Goal: Task Accomplishment & Management: Complete application form

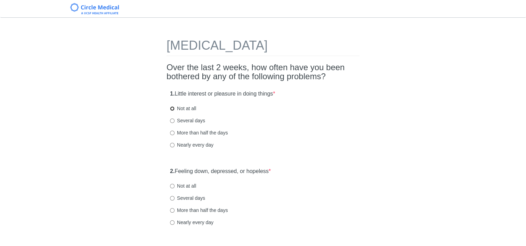
click at [172, 107] on input "Not at all" at bounding box center [172, 108] width 5 height 5
radio input "true"
click at [171, 224] on input "Nearly every day" at bounding box center [172, 222] width 5 height 5
radio input "true"
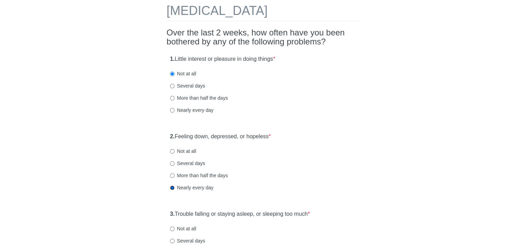
scroll to position [70, 0]
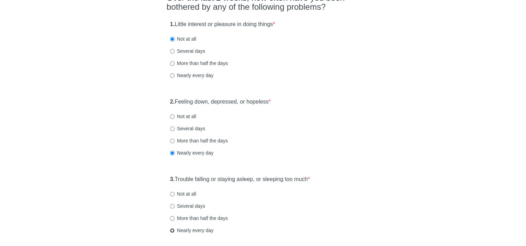
click at [172, 230] on input "Nearly every day" at bounding box center [172, 230] width 5 height 5
radio input "true"
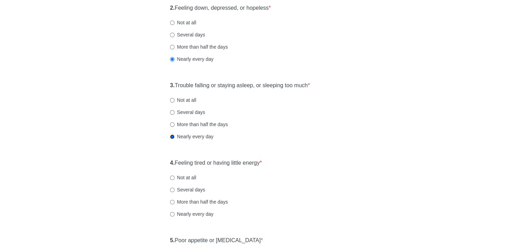
scroll to position [174, 0]
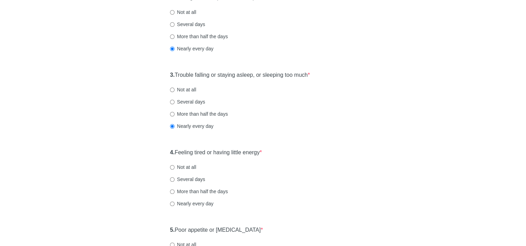
click at [174, 195] on label "More than half the days" at bounding box center [199, 191] width 58 height 7
click at [174, 194] on input "More than half the days" at bounding box center [172, 191] width 5 height 5
radio input "true"
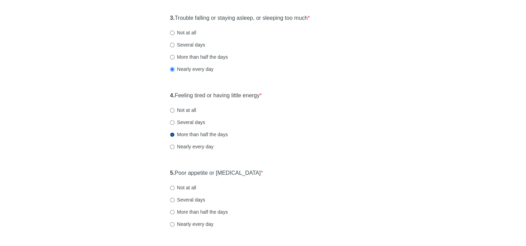
scroll to position [278, 0]
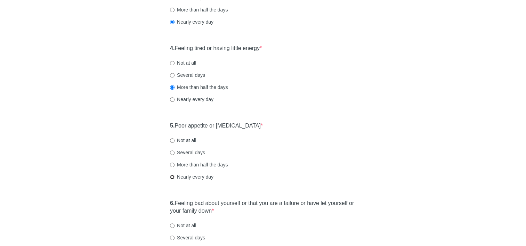
click at [170, 175] on input "Nearly every day" at bounding box center [172, 177] width 5 height 5
radio input "true"
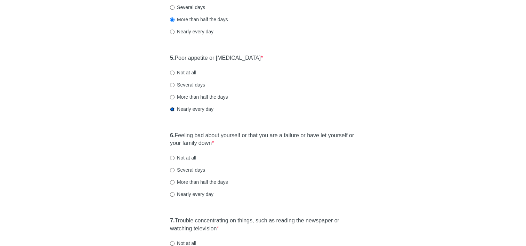
scroll to position [348, 0]
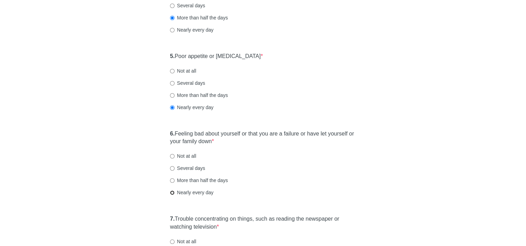
click at [171, 193] on input "Nearly every day" at bounding box center [172, 192] width 5 height 5
radio input "true"
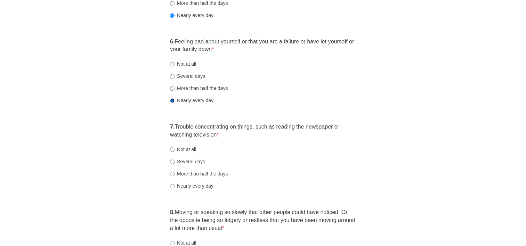
scroll to position [452, 0]
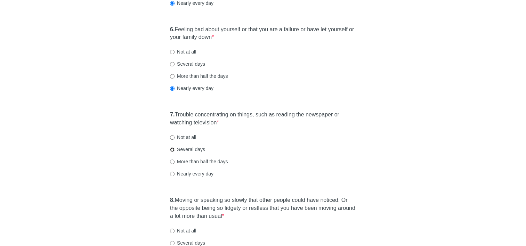
click at [173, 148] on input "Several days" at bounding box center [172, 149] width 5 height 5
radio input "true"
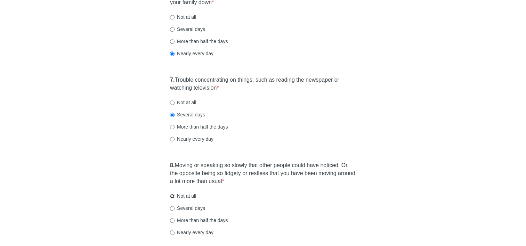
click at [173, 195] on input "Not at all" at bounding box center [172, 196] width 5 height 5
radio input "true"
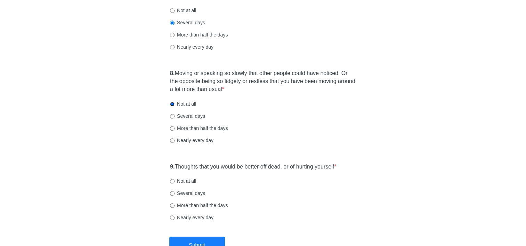
scroll to position [591, 0]
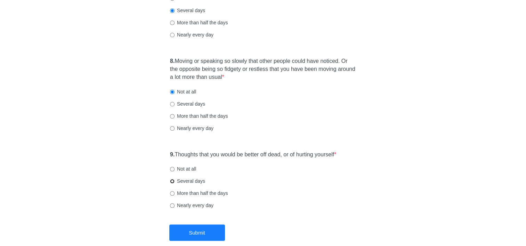
click at [171, 181] on input "Several days" at bounding box center [172, 181] width 5 height 5
radio input "true"
click at [190, 231] on button "Submit" at bounding box center [197, 233] width 56 height 16
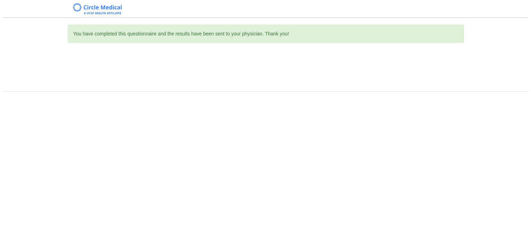
scroll to position [0, 0]
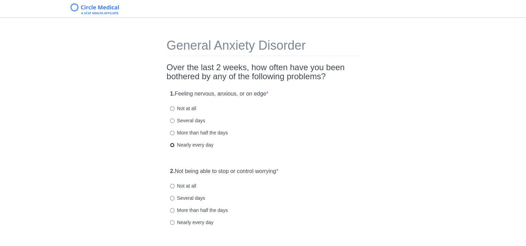
click at [171, 145] on input "Nearly every day" at bounding box center [172, 145] width 5 height 5
radio input "true"
click at [172, 222] on input "Nearly every day" at bounding box center [172, 222] width 5 height 5
radio input "true"
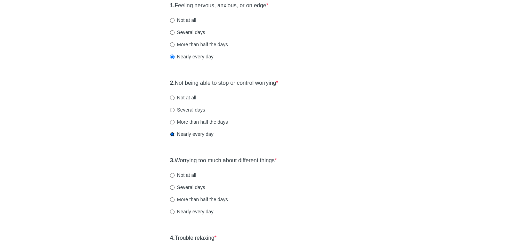
scroll to position [104, 0]
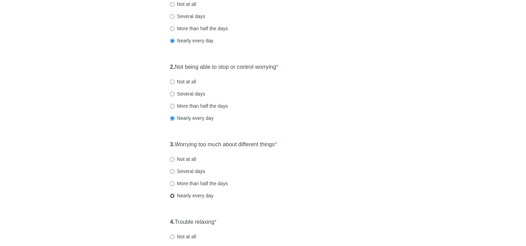
click at [173, 196] on input "Nearly every day" at bounding box center [172, 196] width 5 height 5
radio input "true"
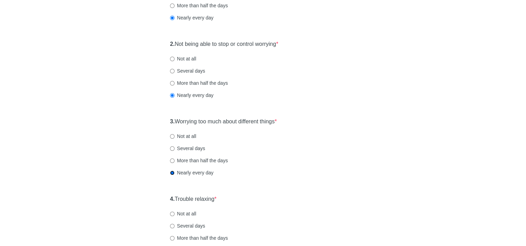
scroll to position [174, 0]
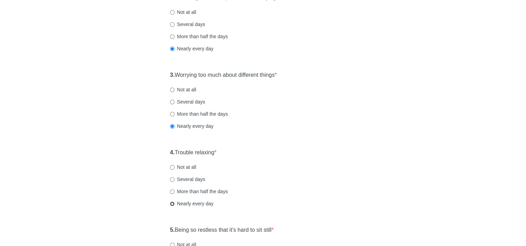
click at [172, 203] on input "Nearly every day" at bounding box center [172, 204] width 5 height 5
radio input "true"
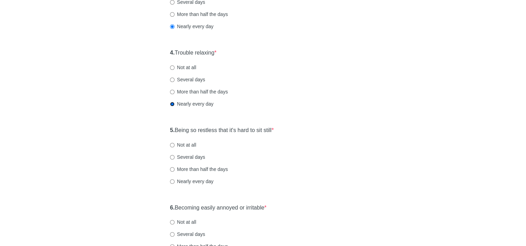
scroll to position [278, 0]
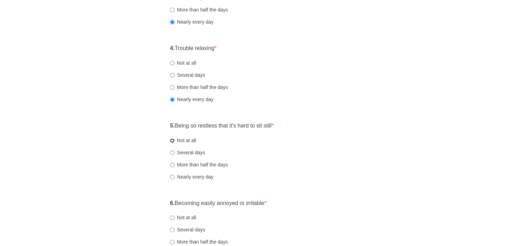
click at [173, 140] on input "Not at all" at bounding box center [172, 140] width 5 height 5
radio input "true"
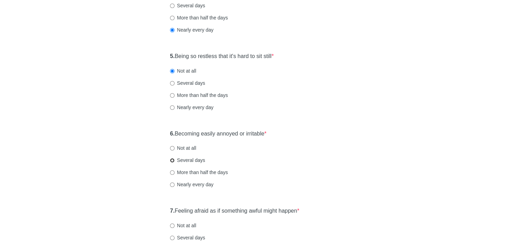
click at [174, 160] on input "Several days" at bounding box center [172, 160] width 5 height 5
radio input "true"
click at [172, 171] on input "More than half the days" at bounding box center [172, 172] width 5 height 5
radio input "true"
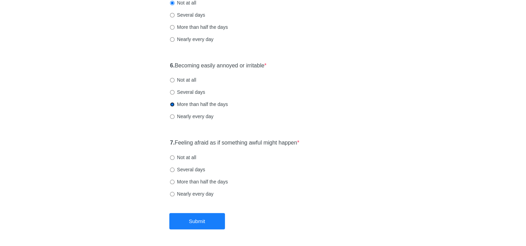
scroll to position [417, 0]
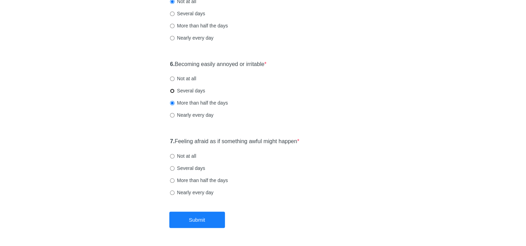
click at [173, 89] on input "Several days" at bounding box center [172, 91] width 5 height 5
radio input "true"
click at [170, 156] on input "Not at all" at bounding box center [172, 156] width 5 height 5
radio input "true"
click at [194, 220] on button "Submit" at bounding box center [197, 220] width 56 height 16
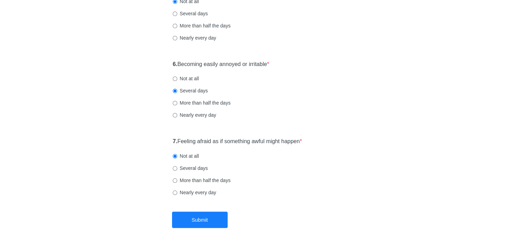
scroll to position [0, 0]
